Goal: Find specific page/section: Find specific page/section

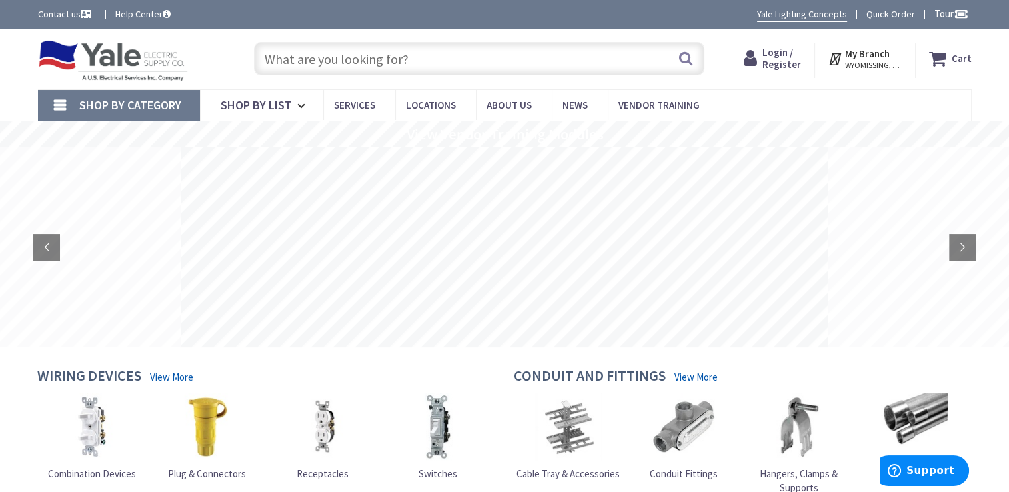
click at [285, 55] on input "text" at bounding box center [479, 58] width 450 height 33
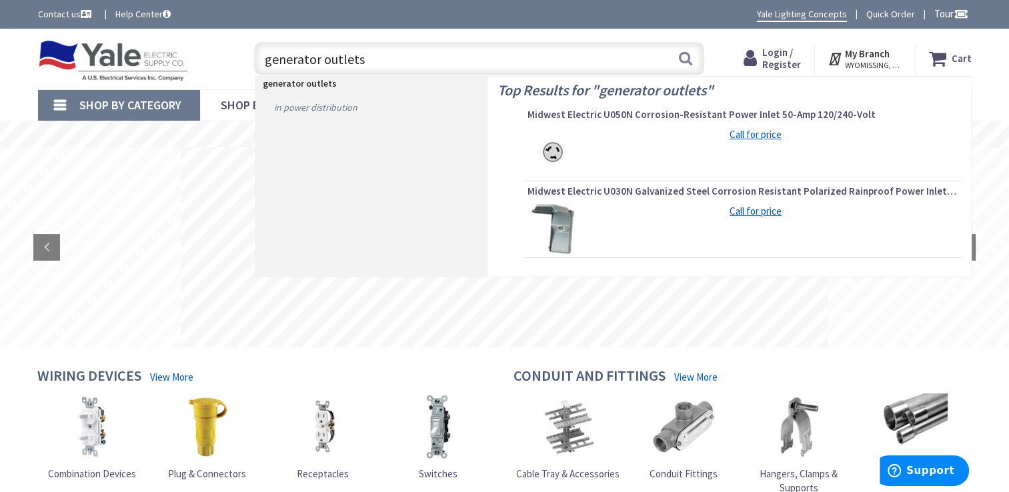
type input "generator outlets"
click at [307, 104] on link "in Power Distribution" at bounding box center [371, 107] width 231 height 21
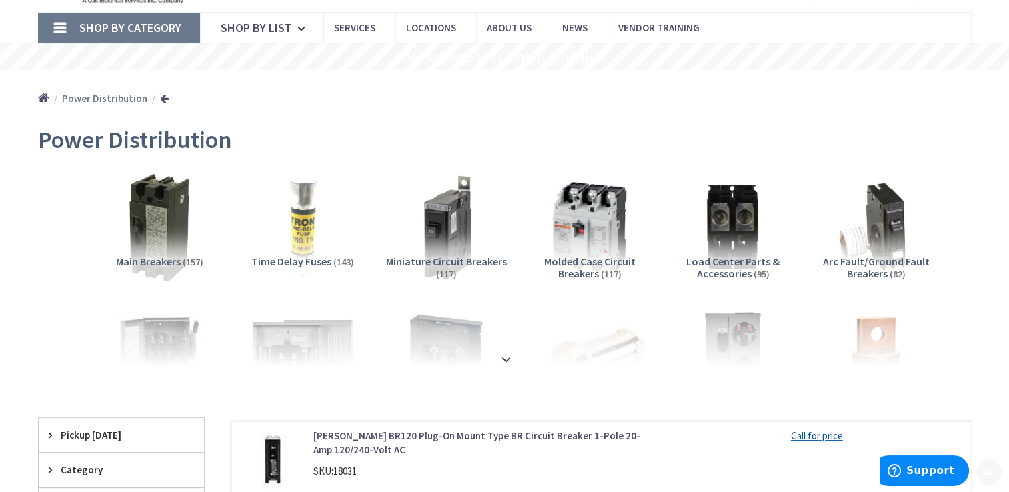
scroll to position [133, 0]
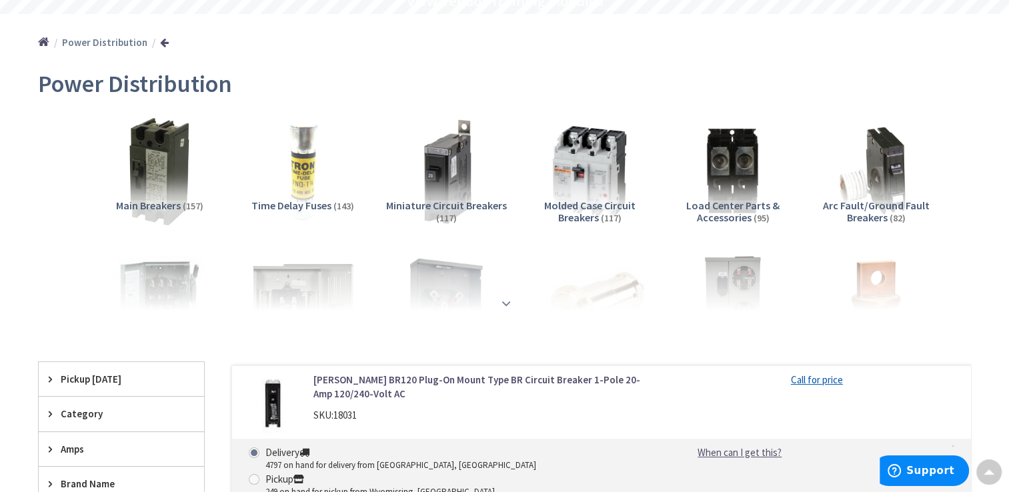
click at [507, 300] on strong at bounding box center [506, 298] width 16 height 15
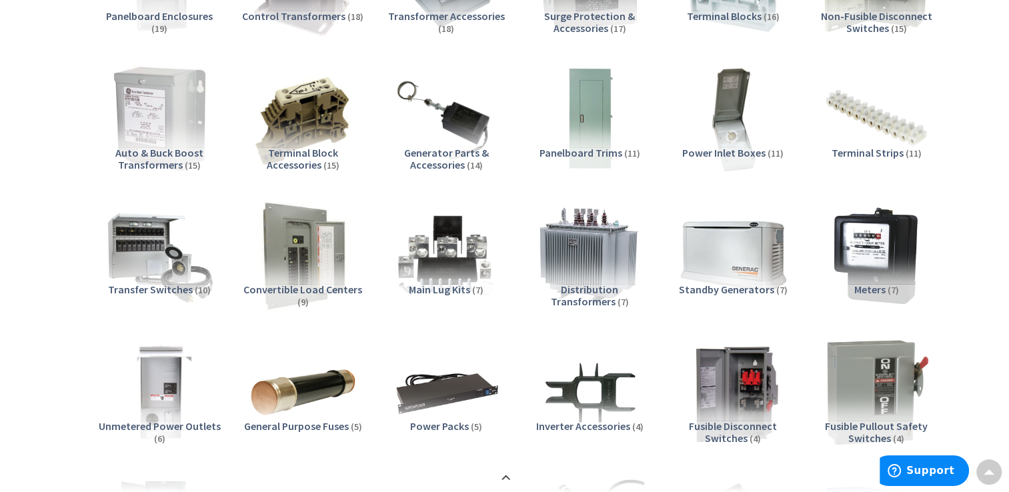
scroll to position [800, 0]
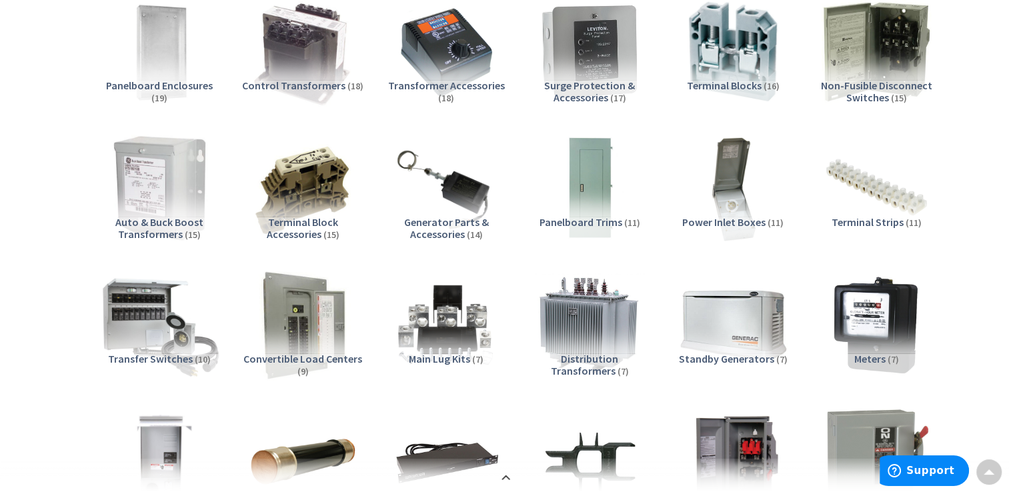
click at [135, 305] on img at bounding box center [159, 325] width 121 height 121
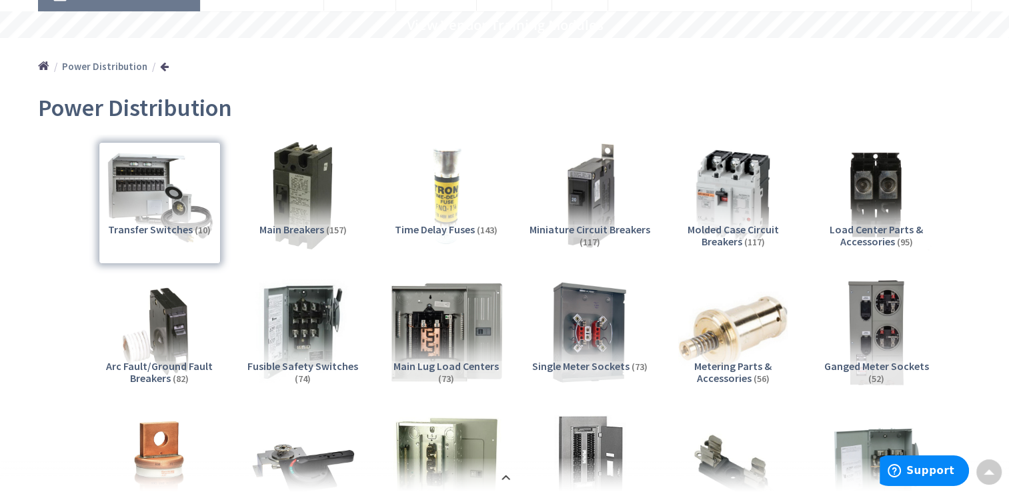
scroll to position [0, 0]
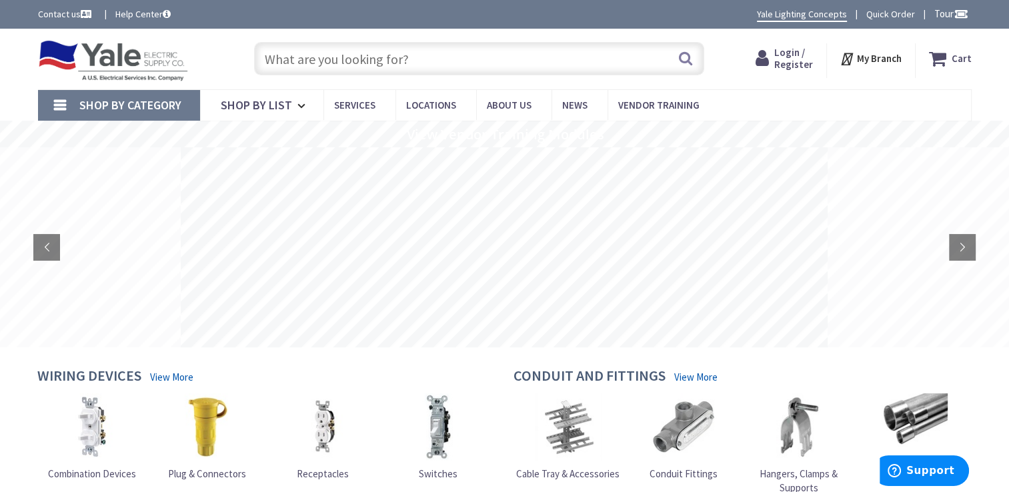
click at [207, 435] on img at bounding box center [207, 426] width 67 height 67
